Goal: Task Accomplishment & Management: Manage account settings

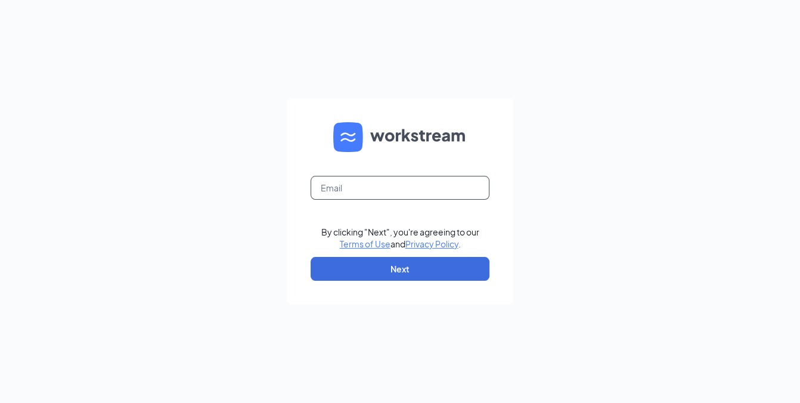
click at [354, 194] on input "text" at bounding box center [399, 188] width 179 height 24
type input "jason@topekalovescfa.com"
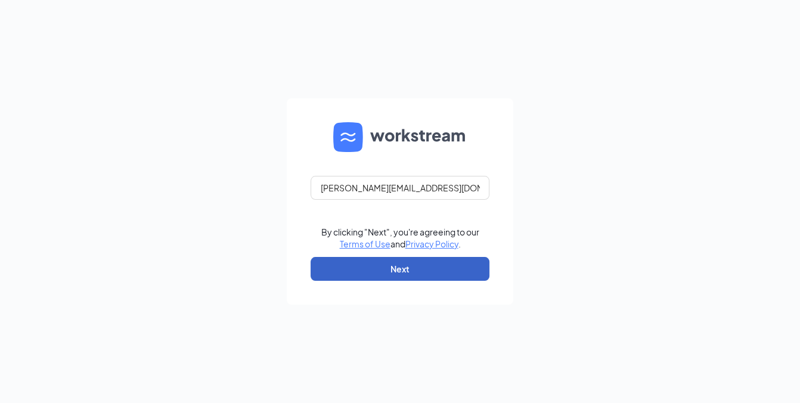
click at [414, 274] on button "Next" at bounding box center [399, 269] width 179 height 24
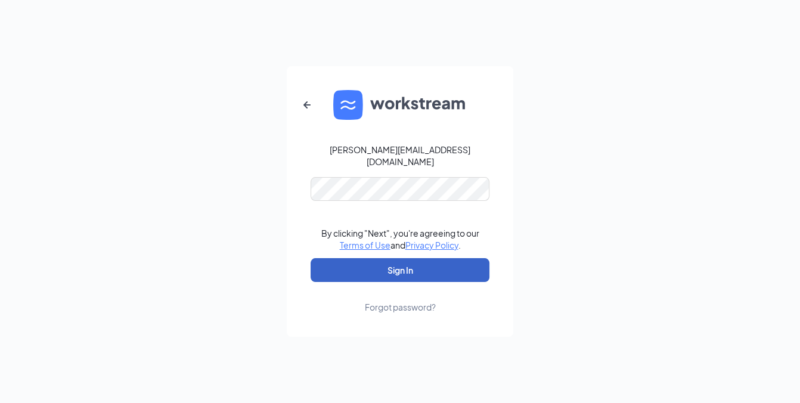
click at [411, 265] on button "Sign In" at bounding box center [399, 270] width 179 height 24
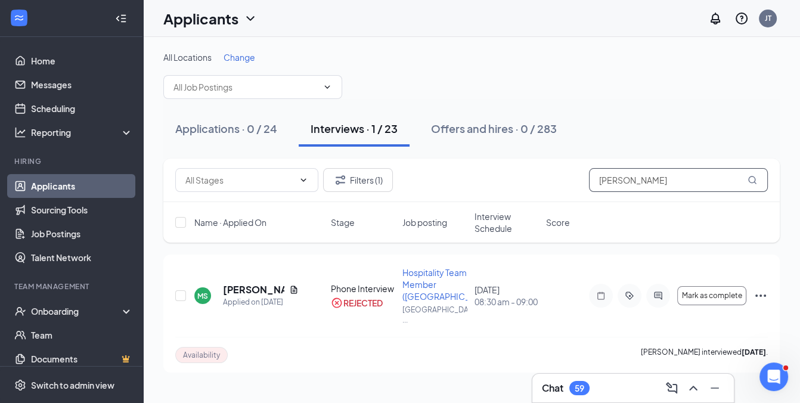
drag, startPoint x: 657, startPoint y: 176, endPoint x: 417, endPoint y: 209, distance: 242.4
click at [417, 209] on div "Filters (1) [PERSON_NAME] stuck Name · Applied On Stage Job posting Interview S…" at bounding box center [471, 201] width 616 height 84
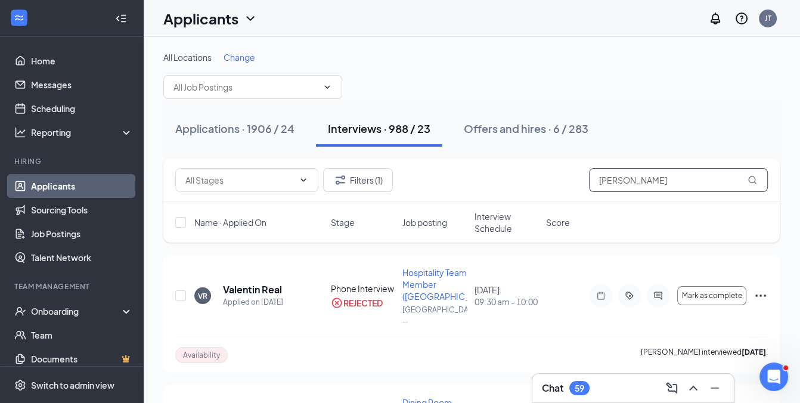
type input "[PERSON_NAME]"
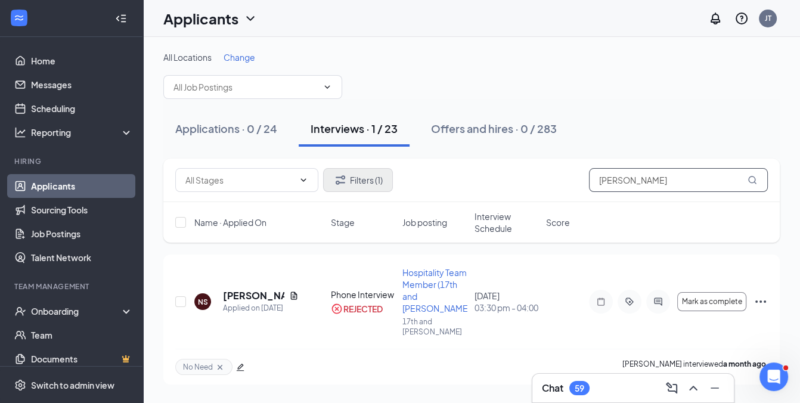
type input "[PERSON_NAME]"
click at [351, 174] on button "Filters (1)" at bounding box center [358, 180] width 70 height 24
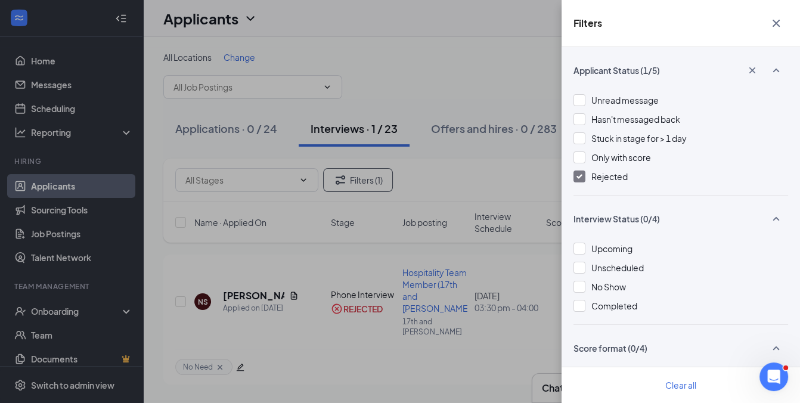
click at [577, 175] on img at bounding box center [579, 176] width 6 height 5
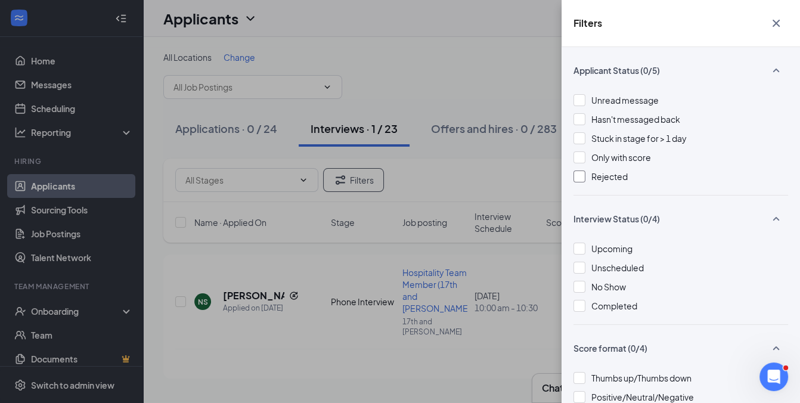
click at [375, 241] on div "Filters Applicant Status (0/5) Unread message Hasn't messaged back Stuck in sta…" at bounding box center [400, 201] width 800 height 403
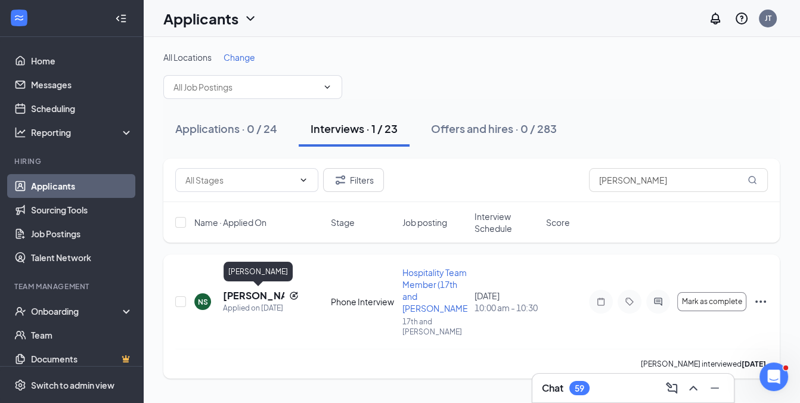
click at [240, 293] on h5 "[PERSON_NAME]" at bounding box center [253, 295] width 61 height 13
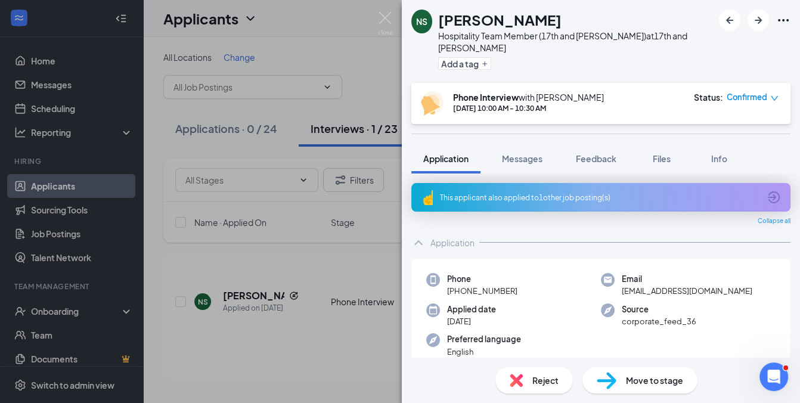
click at [530, 377] on div "Reject" at bounding box center [533, 380] width 77 height 26
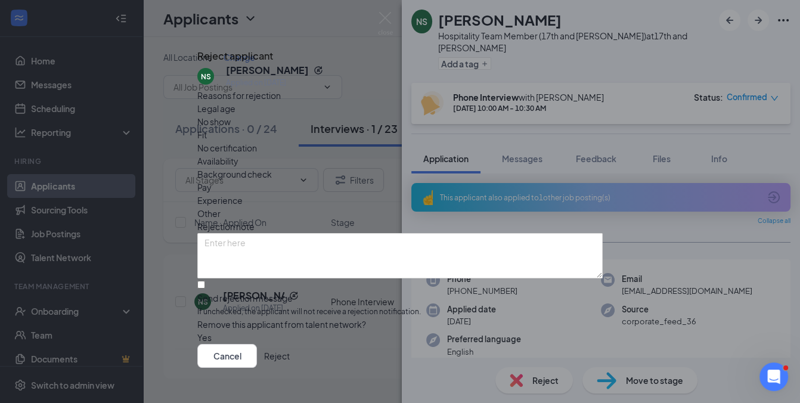
click at [238, 154] on span "Availability" at bounding box center [217, 160] width 41 height 13
click at [205, 281] on input "Send rejection message If unchecked, the applicant will not receive a rejection…" at bounding box center [201, 285] width 8 height 8
checkbox input "true"
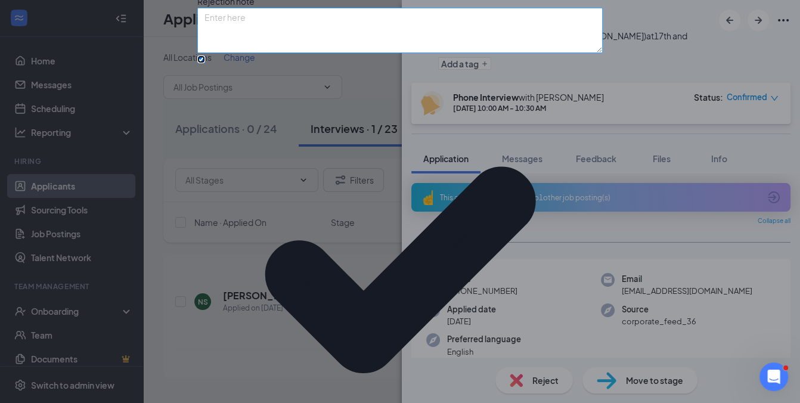
scroll to position [101, 0]
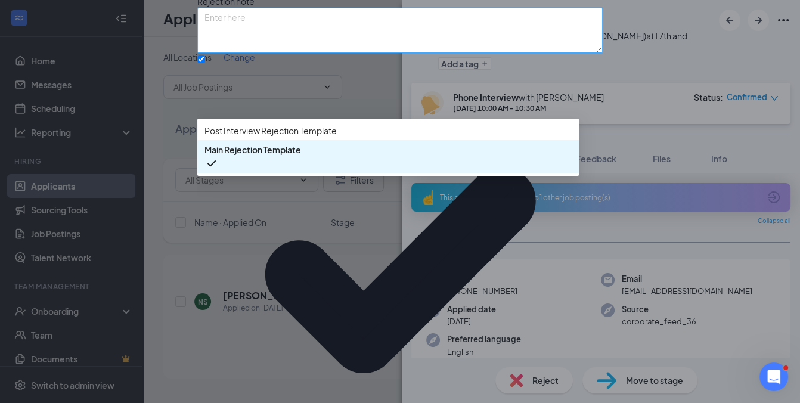
click at [421, 53] on textarea at bounding box center [399, 30] width 405 height 45
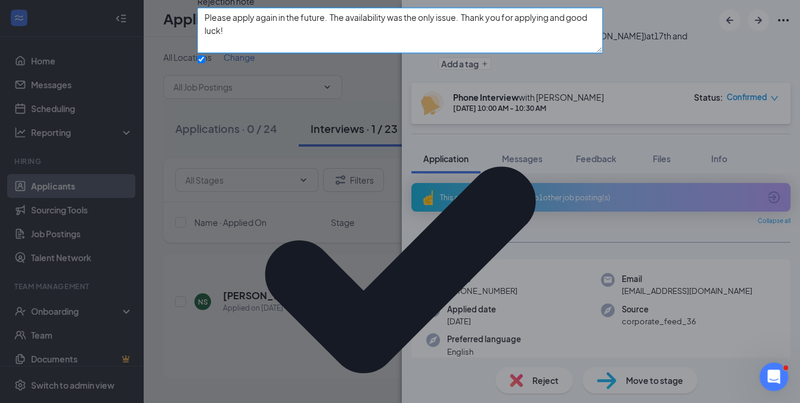
type textarea "Please apply again in the future. The availability was the only issue. Thank yo…"
